Goal: Information Seeking & Learning: Learn about a topic

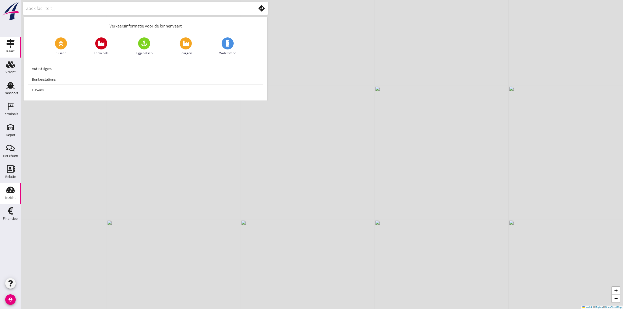
click at [10, 197] on div "Inzicht" at bounding box center [10, 197] width 10 height 3
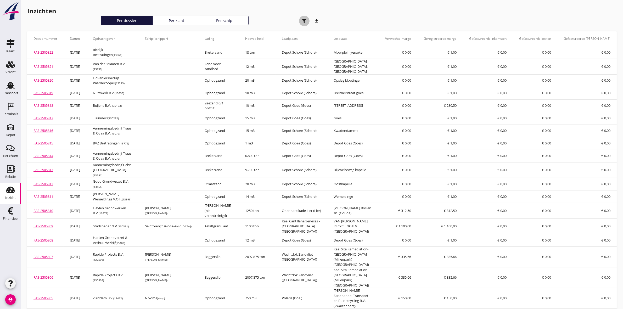
click at [305, 18] on div "button" at bounding box center [304, 21] width 10 height 10
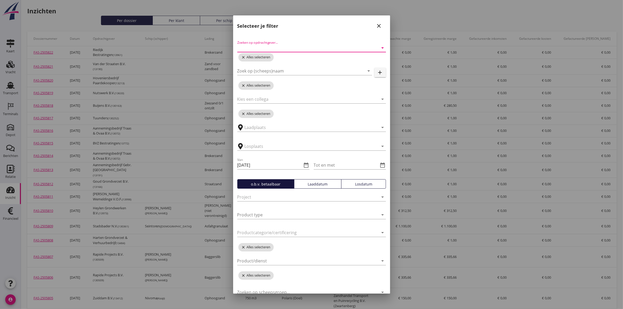
click at [300, 46] on input "Zoeken op opdrachtgever..." at bounding box center [304, 48] width 134 height 8
click at [246, 48] on input "hoodert" at bounding box center [304, 48] width 134 height 8
type input "hoondert"
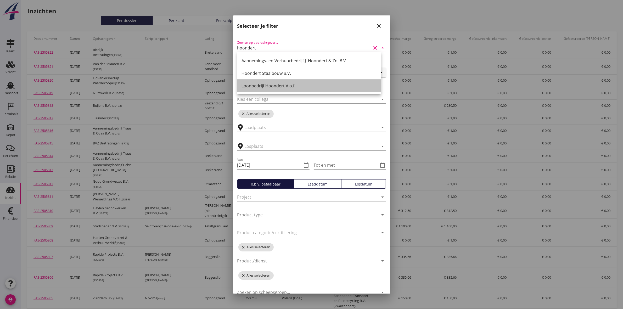
click at [276, 85] on div "Loonbedrijf Hoondert V.o.f." at bounding box center [309, 86] width 135 height 6
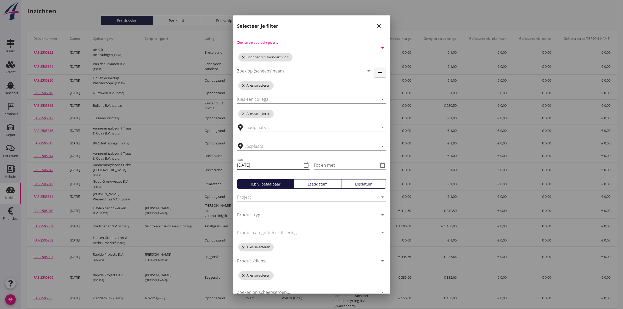
click at [303, 166] on icon "date_range" at bounding box center [306, 165] width 6 height 6
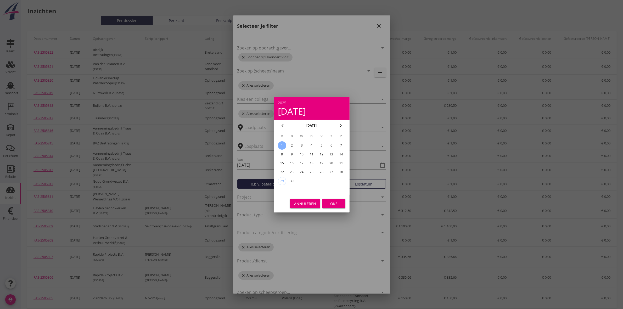
click at [284, 143] on div "1" at bounding box center [282, 145] width 8 height 8
click at [282, 125] on icon "chevron_left" at bounding box center [283, 125] width 6 height 6
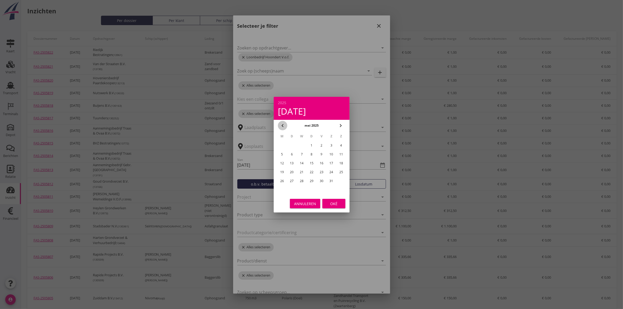
click at [282, 125] on icon "chevron_left" at bounding box center [283, 125] width 6 height 6
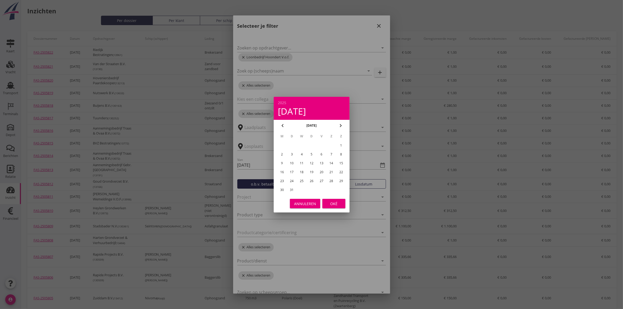
click at [341, 124] on icon "chevron_right" at bounding box center [341, 125] width 6 height 6
click at [303, 146] on div "1" at bounding box center [302, 145] width 8 height 8
type input "[DATE]"
click at [335, 202] on div "Oké" at bounding box center [334, 203] width 15 height 5
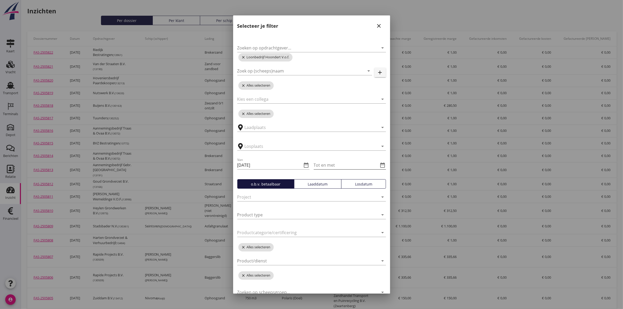
click at [380, 166] on icon "date_range" at bounding box center [383, 165] width 6 height 6
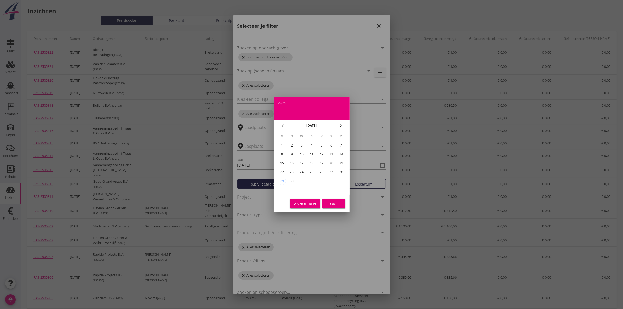
click at [283, 169] on div "22" at bounding box center [282, 172] width 8 height 8
type input "[DATE]"
click at [330, 200] on button "Oké" at bounding box center [333, 203] width 23 height 9
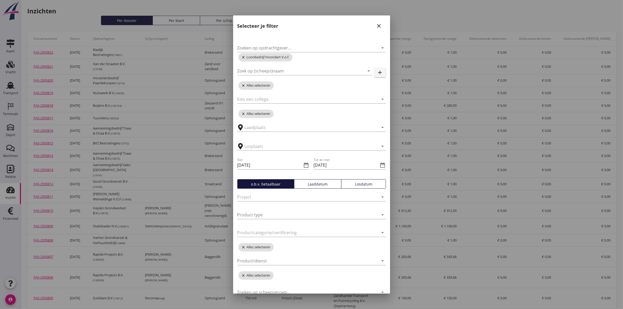
click at [351, 186] on div "Losdatum" at bounding box center [364, 183] width 40 height 5
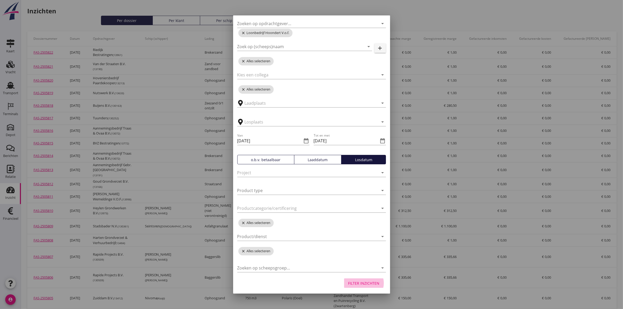
click at [367, 281] on div "Filter inzichten" at bounding box center [363, 283] width 31 height 5
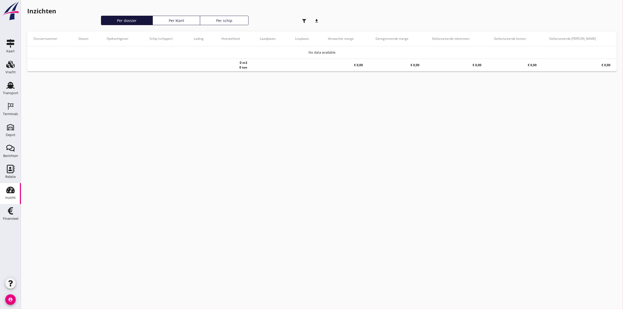
click at [216, 23] on div "Per schip" at bounding box center [224, 20] width 44 height 5
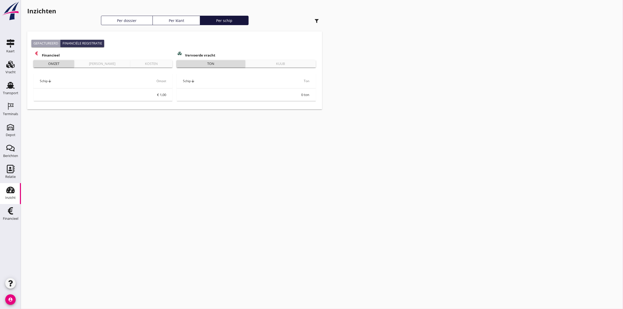
click at [165, 22] on div "Per klant" at bounding box center [176, 20] width 43 height 5
